Goal: Information Seeking & Learning: Learn about a topic

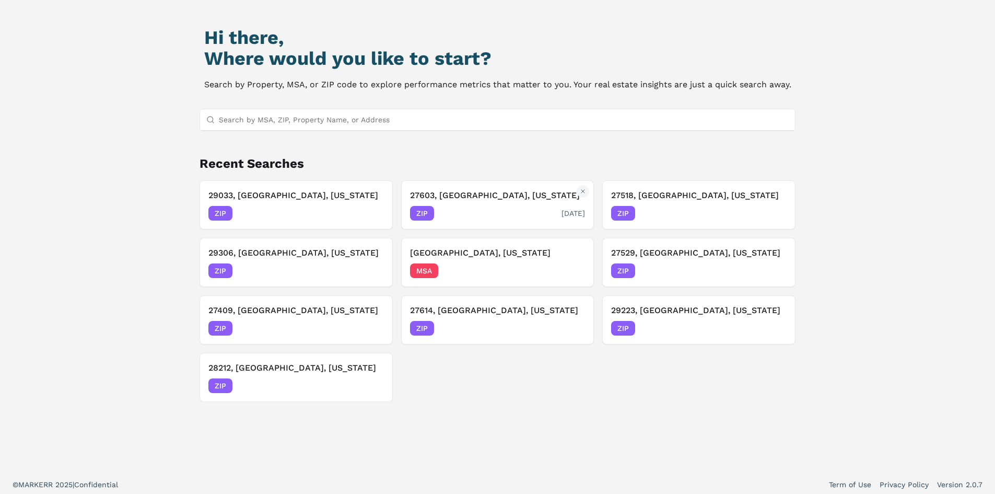
scroll to position [90, 0]
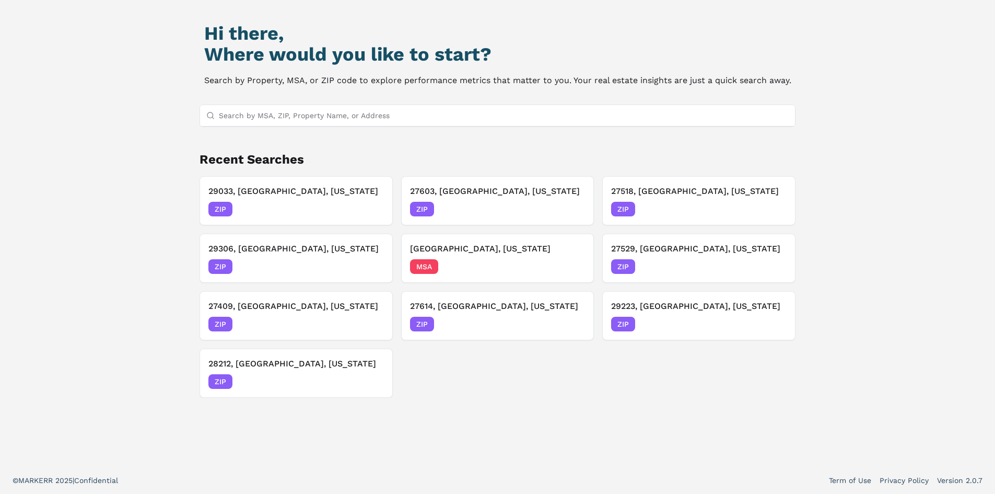
click at [452, 114] on input "Search by MSA, ZIP, Property Name, or Address" at bounding box center [504, 115] width 571 height 21
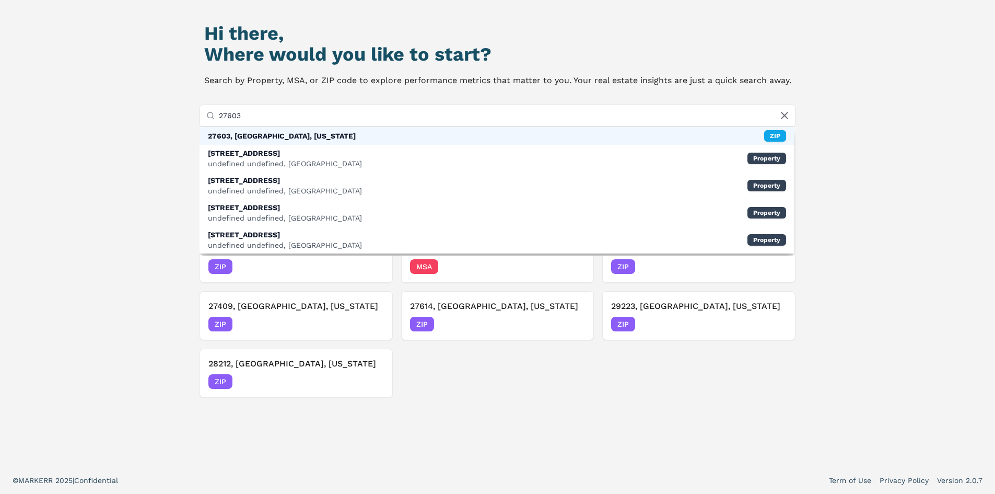
type input "27603"
click at [484, 137] on div "27603, [GEOGRAPHIC_DATA], [US_STATE] ZIP" at bounding box center [498, 136] width 596 height 18
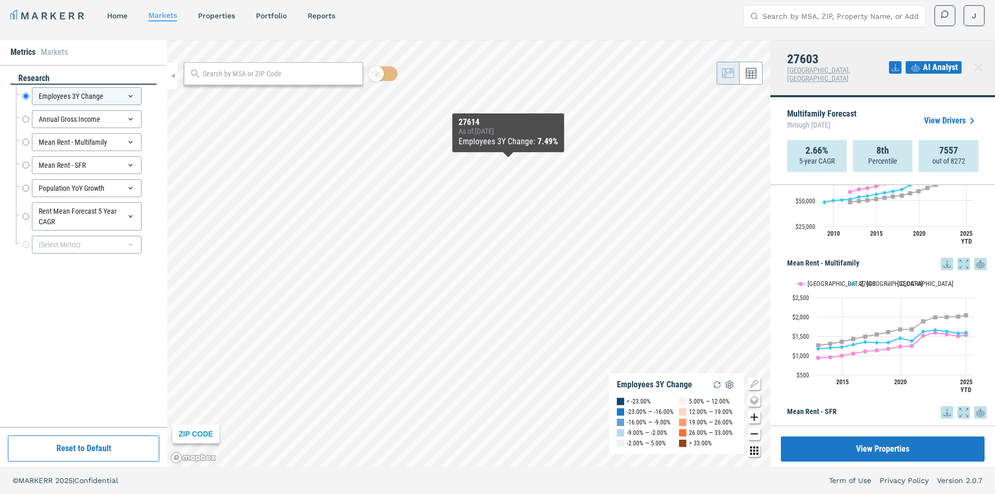
scroll to position [314, 0]
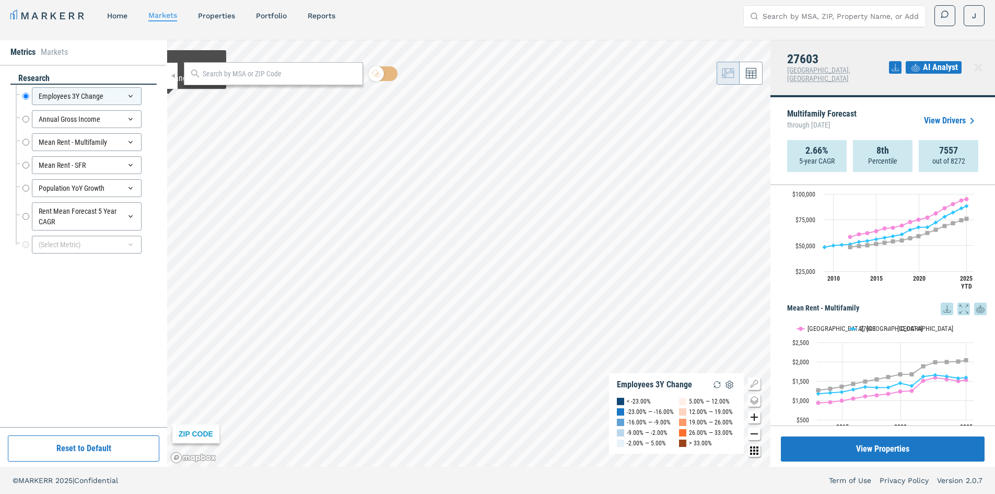
click at [214, 21] on nav "MARKERR home markets properties Portfolio reports" at bounding box center [172, 15] width 325 height 15
click at [214, 15] on link "properties" at bounding box center [216, 15] width 37 height 8
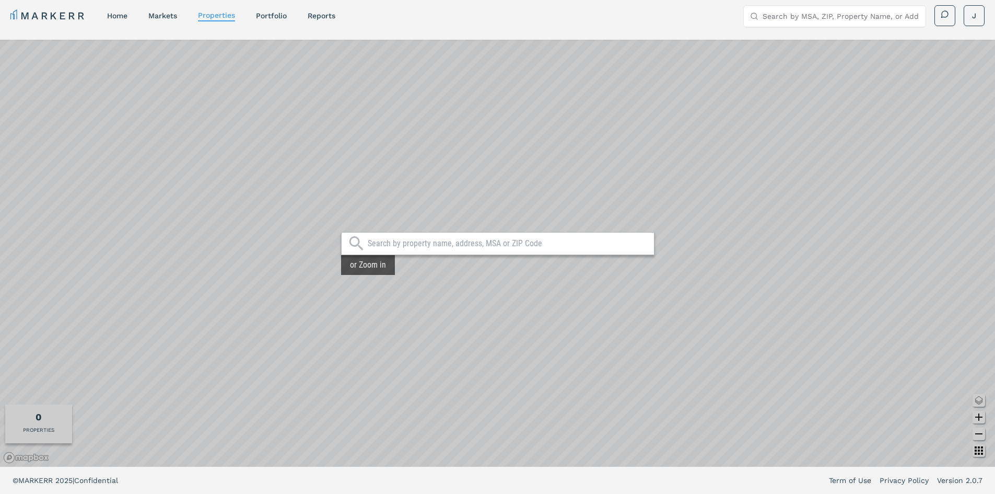
click at [462, 238] on input "text" at bounding box center [508, 243] width 281 height 10
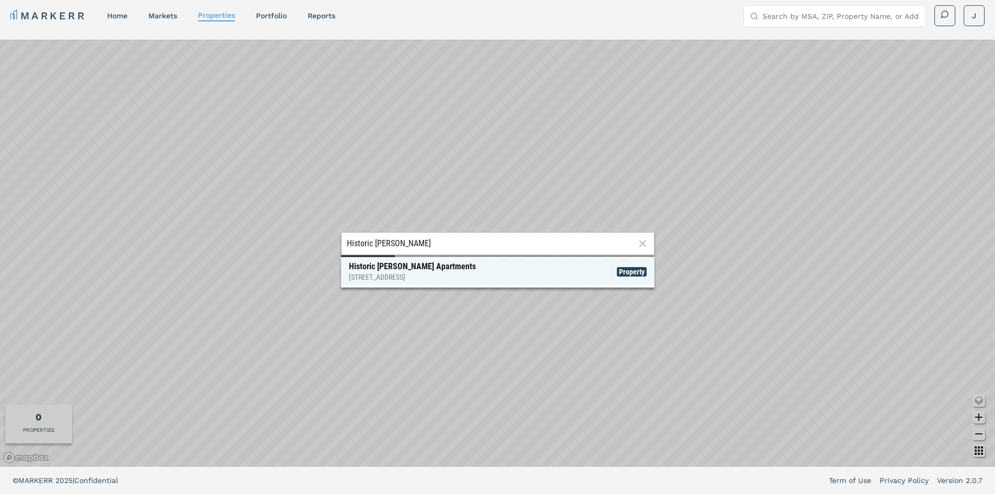
type input "Historic [PERSON_NAME]"
click at [627, 265] on span "Historic [PERSON_NAME] Apartments [STREET_ADDRESS] Property" at bounding box center [497, 272] width 313 height 26
